Goal: Find contact information: Obtain details needed to contact an individual or organization

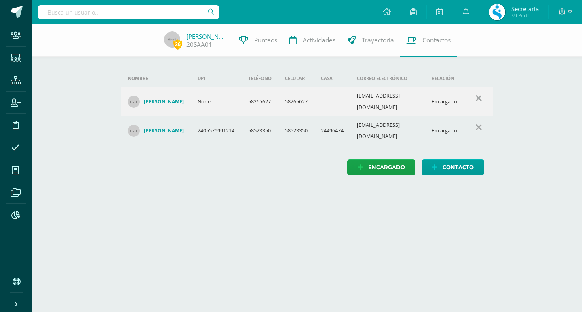
click at [113, 8] on input "text" at bounding box center [129, 12] width 182 height 14
type input "elka veliz"
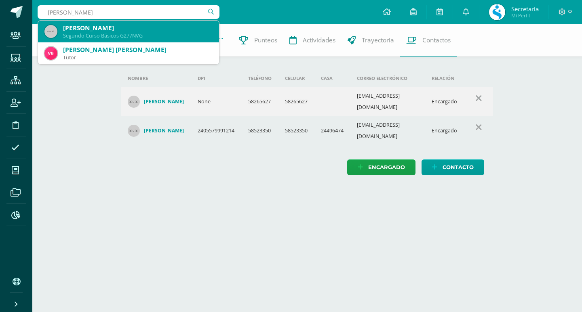
click at [124, 34] on div "Segundo Curso Básicos G277NVG" at bounding box center [138, 35] width 150 height 7
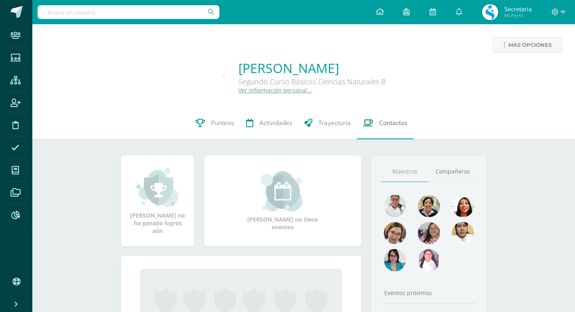
click at [383, 126] on span "Contactos" at bounding box center [393, 123] width 28 height 8
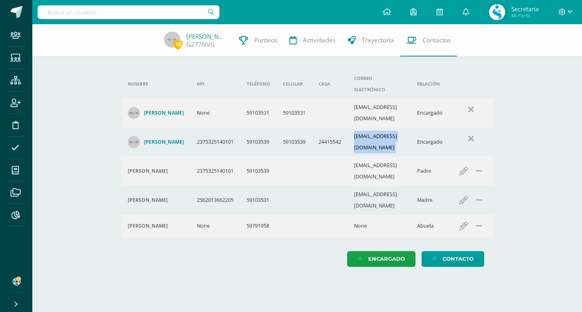
drag, startPoint x: 356, startPoint y: 120, endPoint x: 431, endPoint y: 121, distance: 74.4
click at [431, 128] on tr "Pablo David Veliz Rivera 2375325140101 59103539 59103539 24415542 pabloveliz104…" at bounding box center [307, 142] width 372 height 29
copy td "pabloveliz1042@hotmail.com"
click at [131, 21] on div at bounding box center [129, 12] width 182 height 24
click at [131, 14] on input "text" at bounding box center [129, 12] width 182 height 14
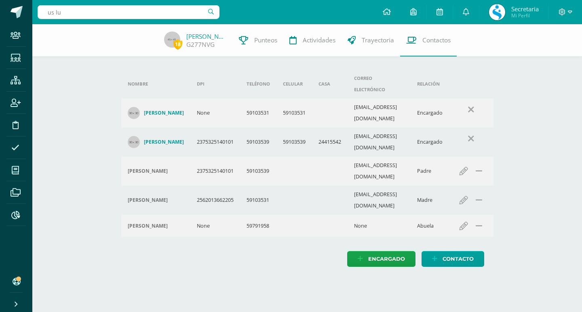
type input "us lux"
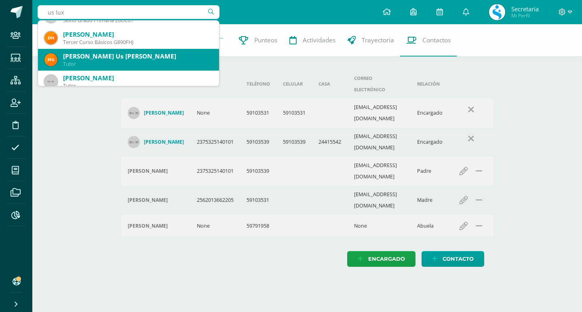
scroll to position [131, 0]
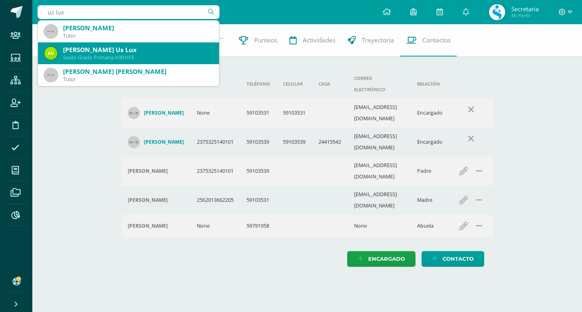
click at [120, 50] on div "Alisson Anahí Us Lux" at bounding box center [138, 50] width 150 height 8
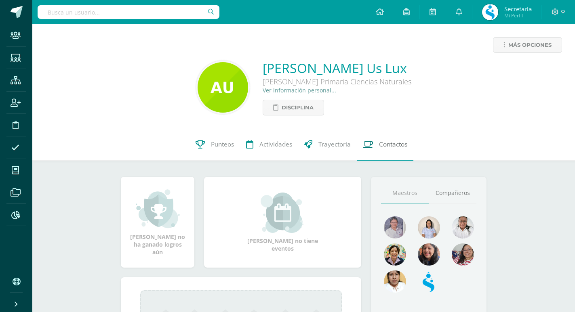
click at [377, 145] on link "Contactos" at bounding box center [385, 145] width 57 height 32
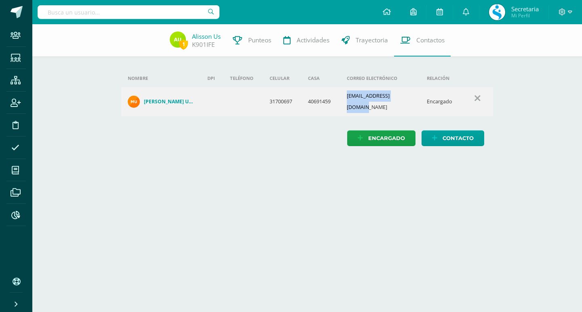
drag, startPoint x: 346, startPoint y: 103, endPoint x: 409, endPoint y: 102, distance: 63.1
click at [409, 102] on td "anahilux0410@gmail.com" at bounding box center [380, 101] width 80 height 29
click at [117, 13] on input "text" at bounding box center [129, 12] width 182 height 14
drag, startPoint x: 143, startPoint y: 20, endPoint x: 141, endPoint y: 13, distance: 6.8
click at [143, 17] on div "krisia krisia" at bounding box center [129, 12] width 182 height 24
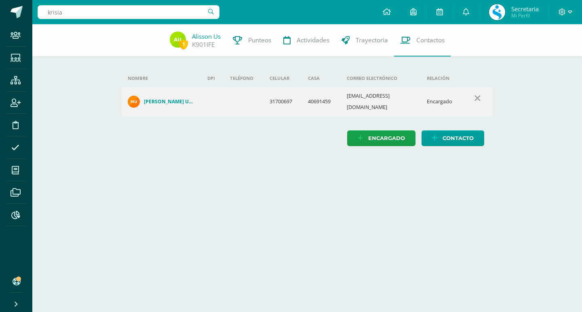
click at [141, 13] on input "krisia" at bounding box center [129, 12] width 182 height 14
type input "k"
type input "c"
click at [105, 17] on input "quin" at bounding box center [129, 12] width 182 height 14
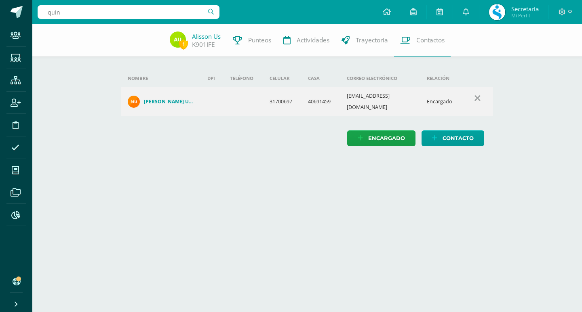
click at [105, 17] on input "quin" at bounding box center [129, 12] width 182 height 14
type input "martin"
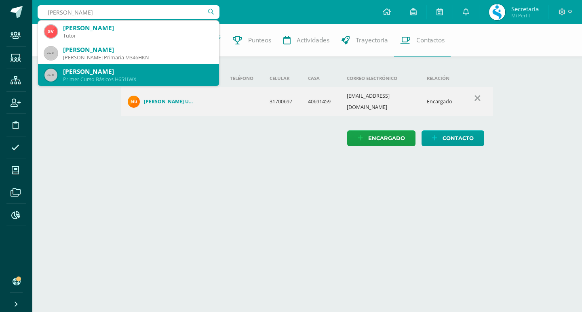
click at [89, 75] on div "Leslie Michelle Martin Herrera" at bounding box center [138, 71] width 150 height 8
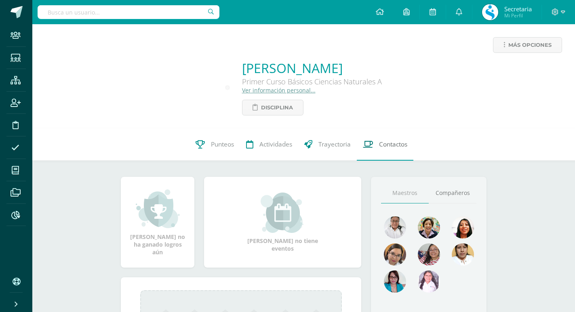
click at [387, 153] on link "Contactos" at bounding box center [385, 145] width 57 height 32
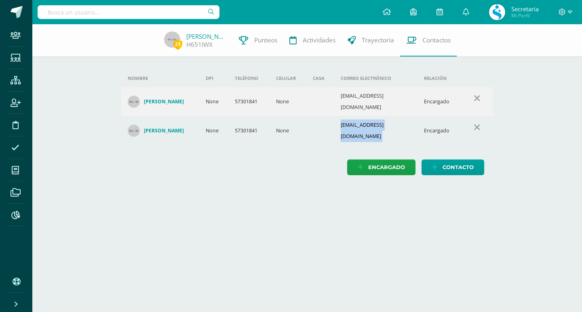
drag, startPoint x: 336, startPoint y: 122, endPoint x: 419, endPoint y: 122, distance: 83.3
click at [419, 122] on tr "Marta Lidia Herrera Velasquez None 57301841 None mmartinsantos01@gmail.com Enca…" at bounding box center [307, 130] width 372 height 29
copy tr "mmartinsantos01@gmail.com"
click at [139, 8] on input "text" at bounding box center [129, 12] width 182 height 14
type input "elka"
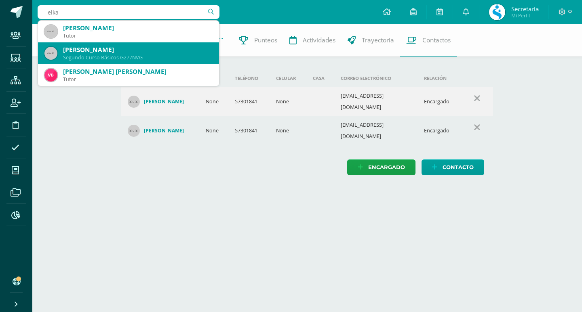
click at [106, 52] on div "Elka Sofía Véliz Monzón" at bounding box center [138, 50] width 150 height 8
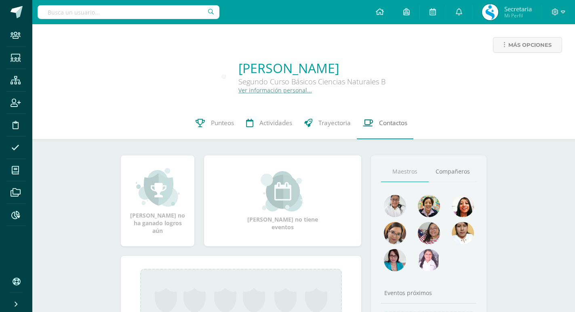
click at [386, 118] on link "Contactos" at bounding box center [385, 123] width 57 height 32
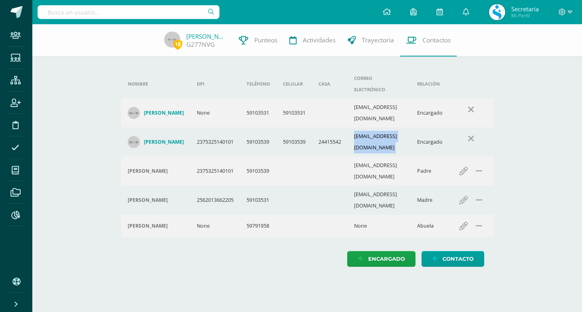
drag, startPoint x: 358, startPoint y: 121, endPoint x: 430, endPoint y: 129, distance: 72.4
click at [430, 129] on tr "[PERSON_NAME] 2375325140101 59103539 59103539 24415542 [EMAIL_ADDRESS][DOMAIN_N…" at bounding box center [307, 142] width 372 height 29
copy td "[EMAIL_ADDRESS][DOMAIN_NAME]"
